Goal: Task Accomplishment & Management: Use online tool/utility

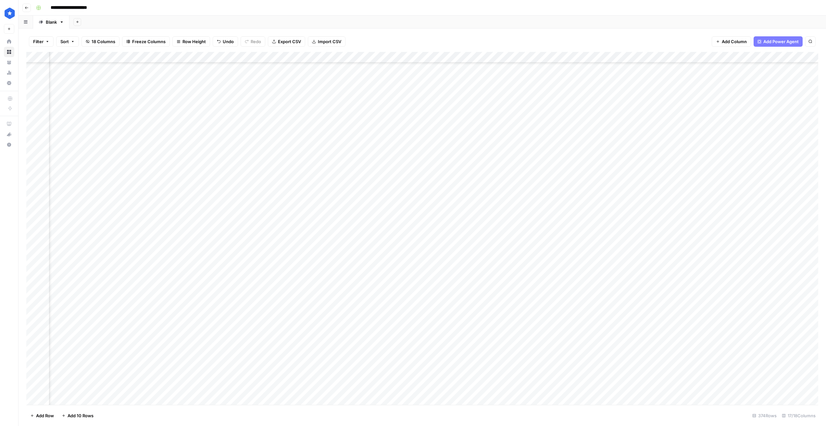
scroll to position [3796, 119]
click at [435, 345] on div "Add Column" at bounding box center [422, 228] width 792 height 353
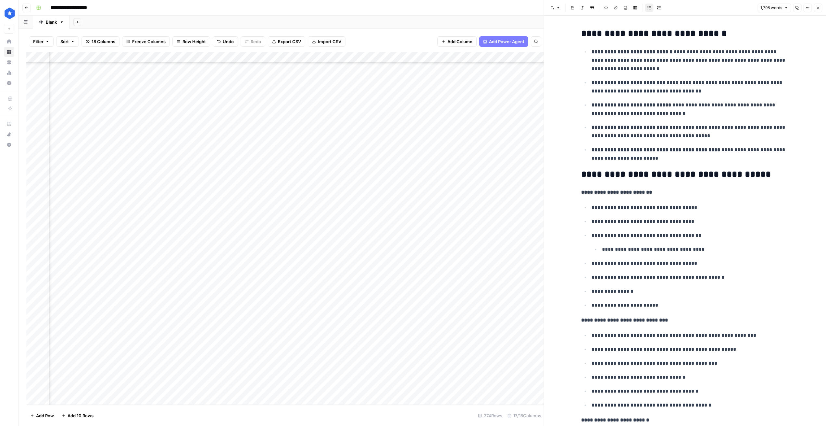
click at [616, 109] on p "**********" at bounding box center [689, 109] width 197 height 17
click at [798, 7] on icon "button" at bounding box center [797, 8] width 4 height 4
click at [806, 8] on icon "button" at bounding box center [807, 8] width 4 height 4
click at [437, 353] on div "Add Column" at bounding box center [284, 228] width 517 height 353
click at [797, 7] on icon "button" at bounding box center [797, 8] width 4 height 4
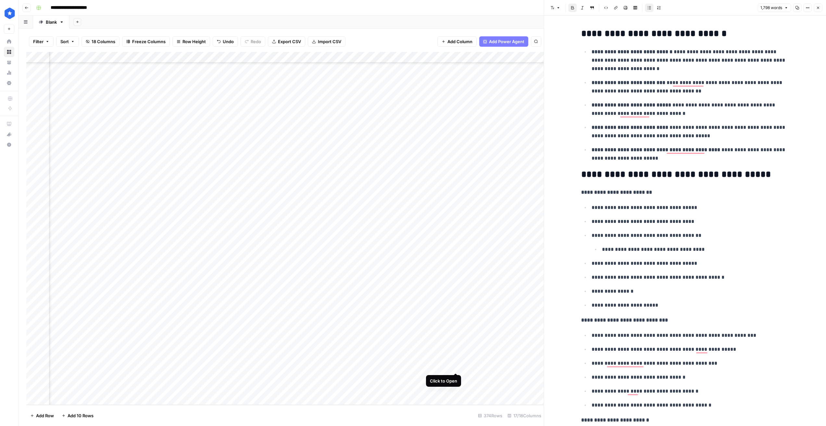
click at [454, 366] on div "Add Column" at bounding box center [284, 228] width 517 height 353
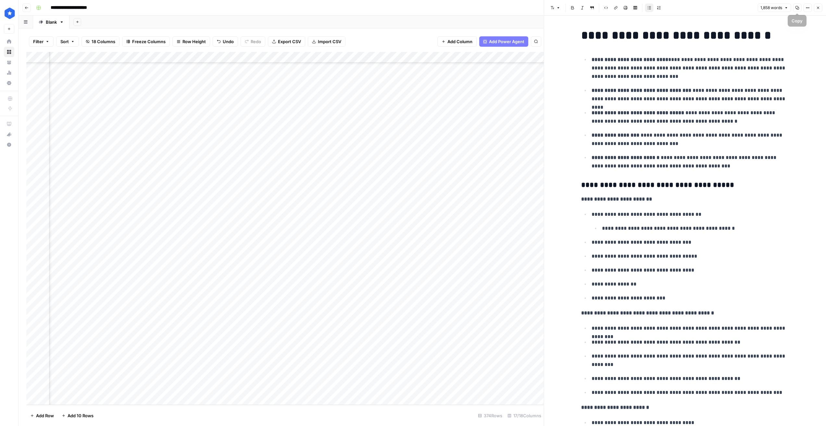
click at [798, 7] on icon "button" at bounding box center [797, 8] width 4 height 4
click at [457, 378] on div "Add Column" at bounding box center [284, 228] width 517 height 353
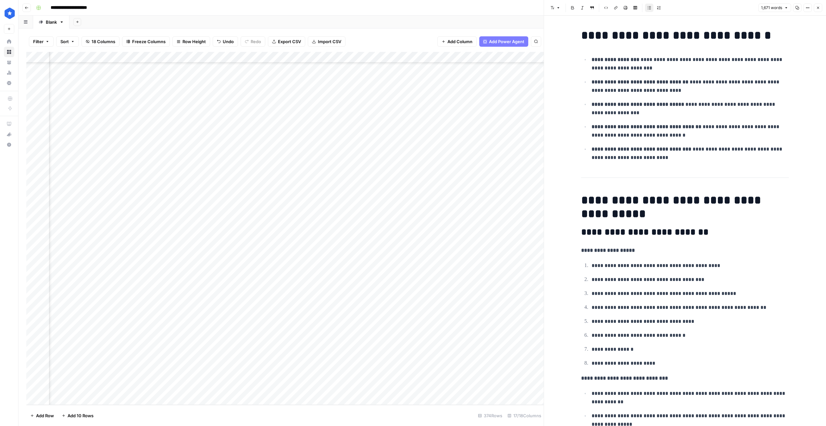
click at [799, 8] on button "Copy" at bounding box center [797, 8] width 8 height 8
click at [442, 390] on div "Add Column" at bounding box center [284, 228] width 517 height 353
click at [455, 388] on div "Add Column" at bounding box center [284, 228] width 517 height 353
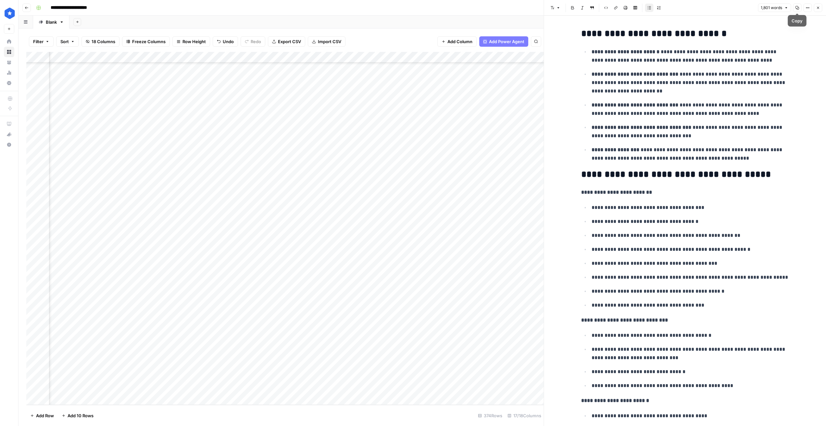
click at [798, 7] on icon "button" at bounding box center [797, 8] width 4 height 4
click at [446, 355] on div "Add Column" at bounding box center [284, 228] width 517 height 353
click at [456, 355] on div "Add Column" at bounding box center [284, 228] width 517 height 353
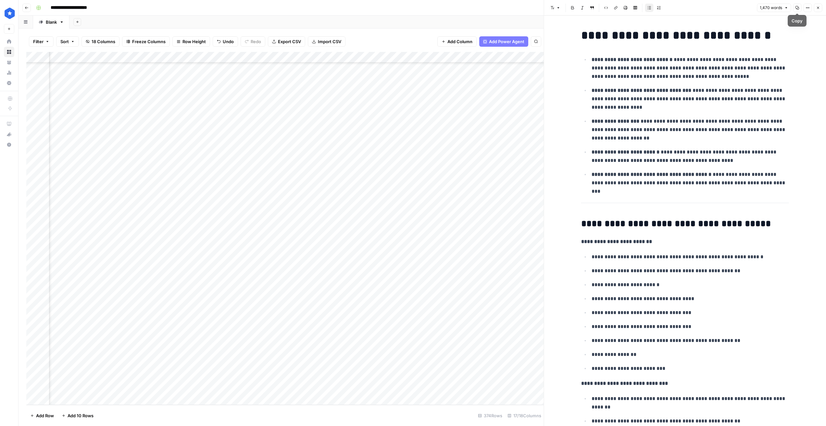
click at [799, 8] on button "Copy" at bounding box center [797, 8] width 8 height 8
